Goal: Task Accomplishment & Management: Use online tool/utility

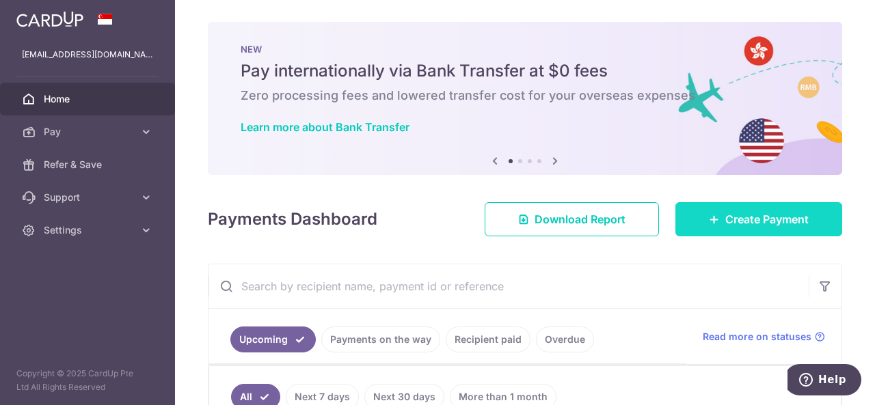
click at [759, 217] on span "Create Payment" at bounding box center [766, 219] width 83 height 16
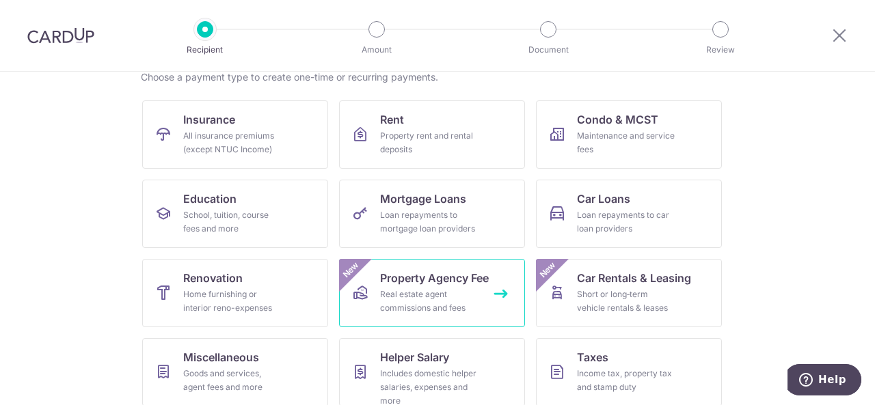
scroll to position [137, 0]
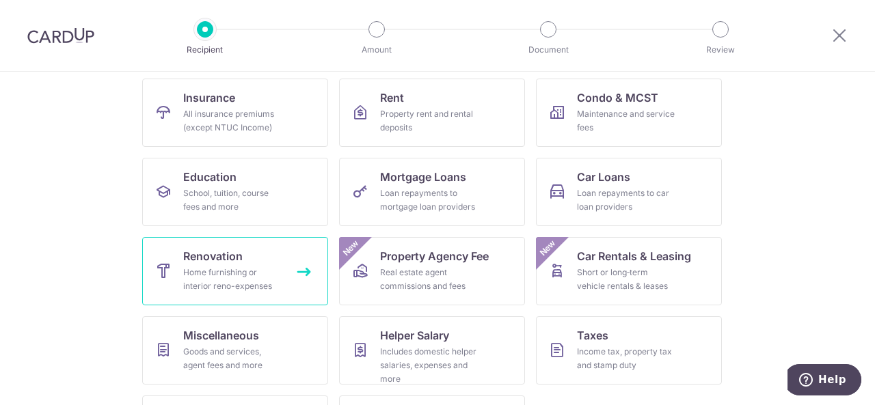
click at [250, 286] on div "Home furnishing or interior reno-expenses" at bounding box center [232, 279] width 98 height 27
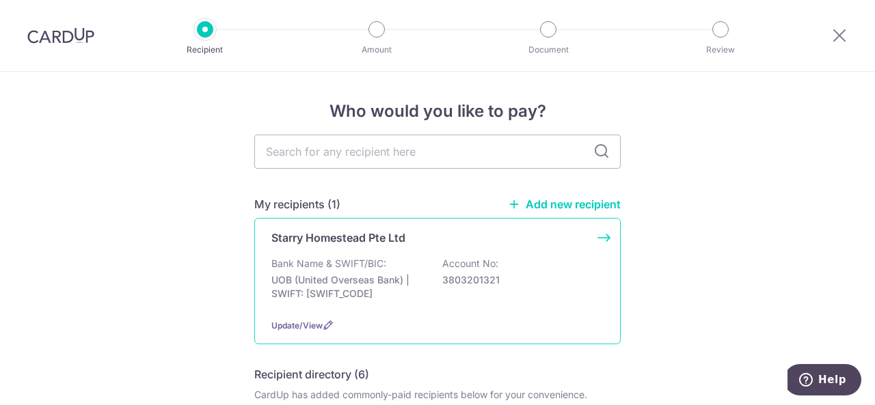
click at [405, 252] on div "Starry Homestead Pte Ltd Bank Name & SWIFT/BIC: UOB (United Overseas Bank) | SW…" at bounding box center [437, 281] width 366 height 126
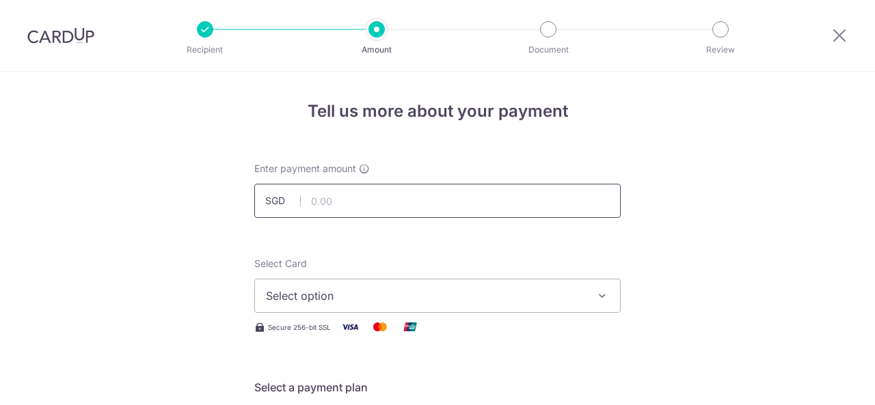
click at [439, 208] on input "text" at bounding box center [437, 201] width 366 height 34
type input "28,538.40"
click at [500, 290] on span "Select option" at bounding box center [425, 296] width 318 height 16
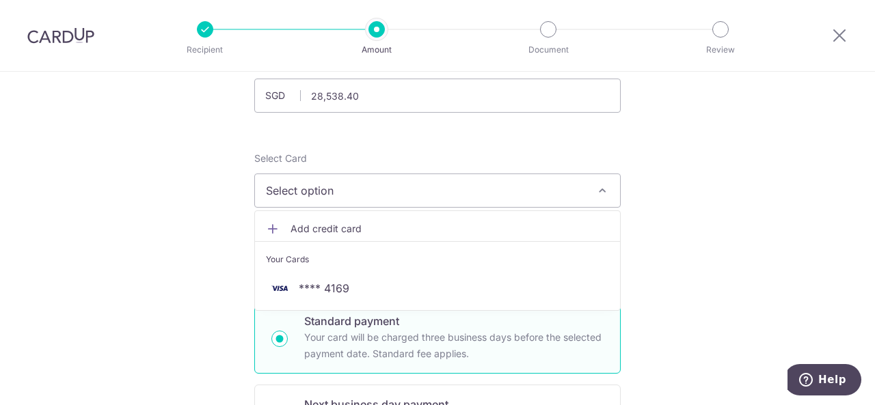
scroll to position [137, 0]
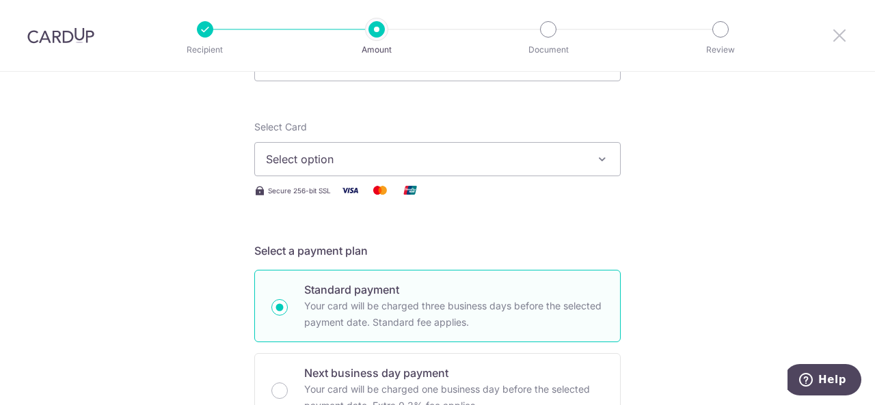
click at [841, 42] on icon at bounding box center [839, 35] width 16 height 17
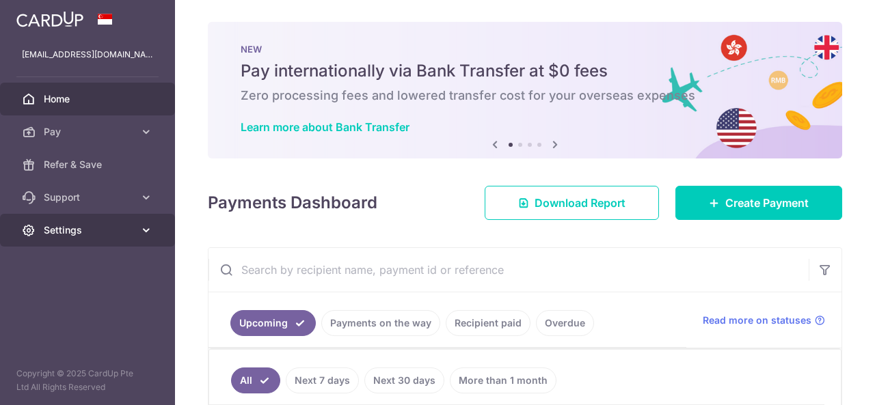
click at [119, 218] on link "Settings" at bounding box center [87, 230] width 175 height 33
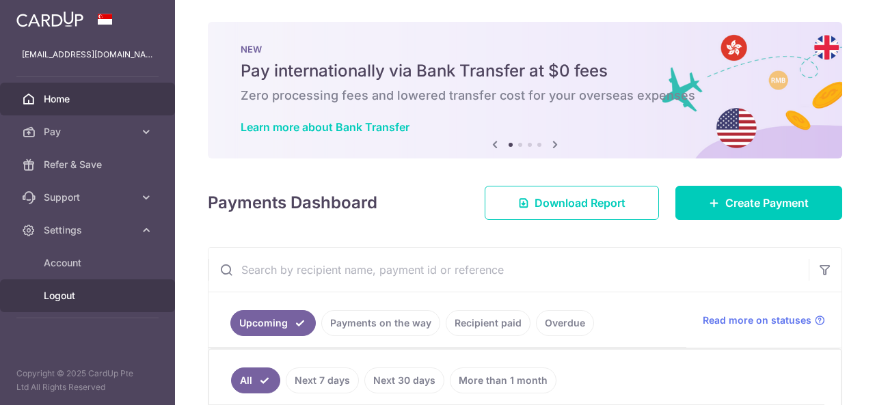
click at [90, 295] on span "Logout" at bounding box center [89, 296] width 90 height 14
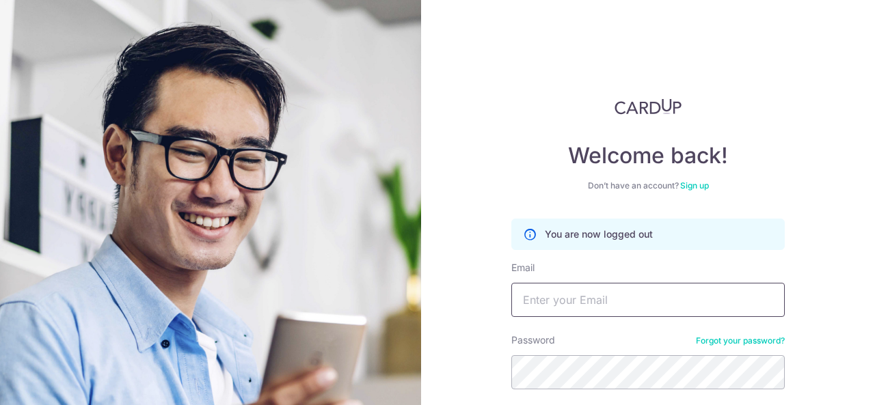
click at [592, 303] on input "Email" at bounding box center [647, 300] width 273 height 34
type input "tnhuiping@gmail.com"
